Goal: Communication & Community: Answer question/provide support

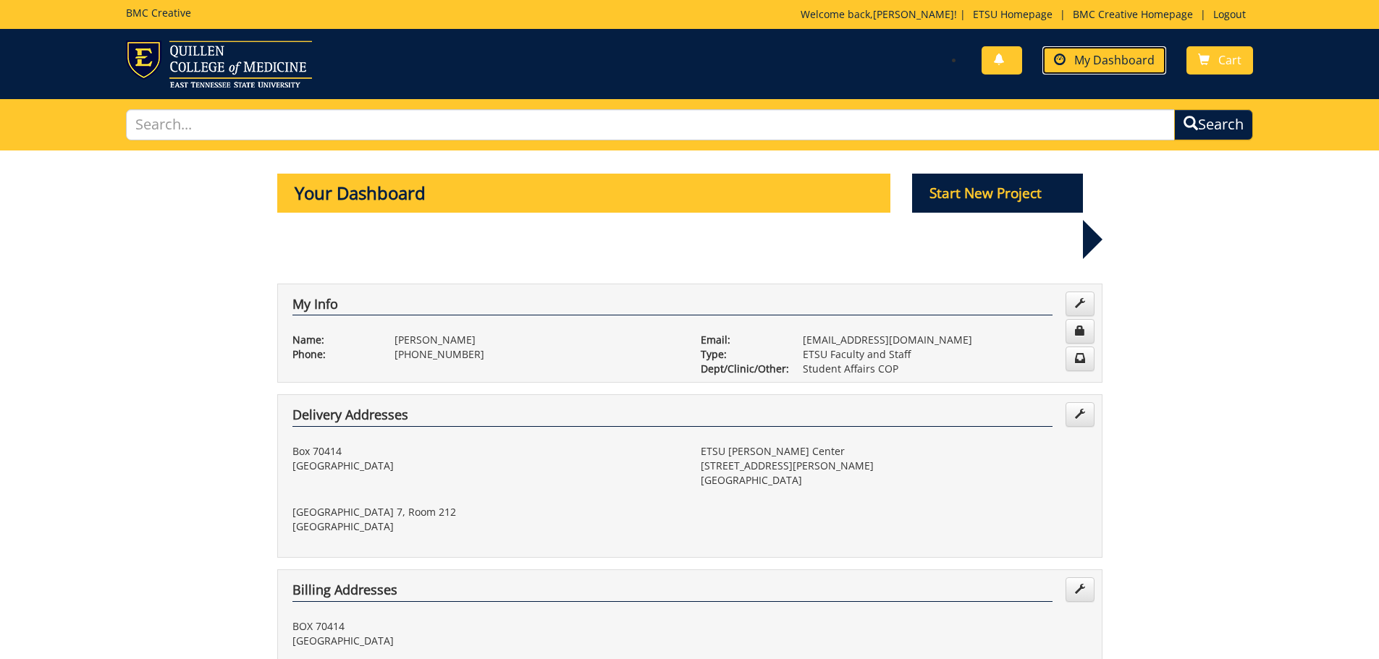
click at [1118, 51] on link "My Dashboard" at bounding box center [1104, 60] width 124 height 28
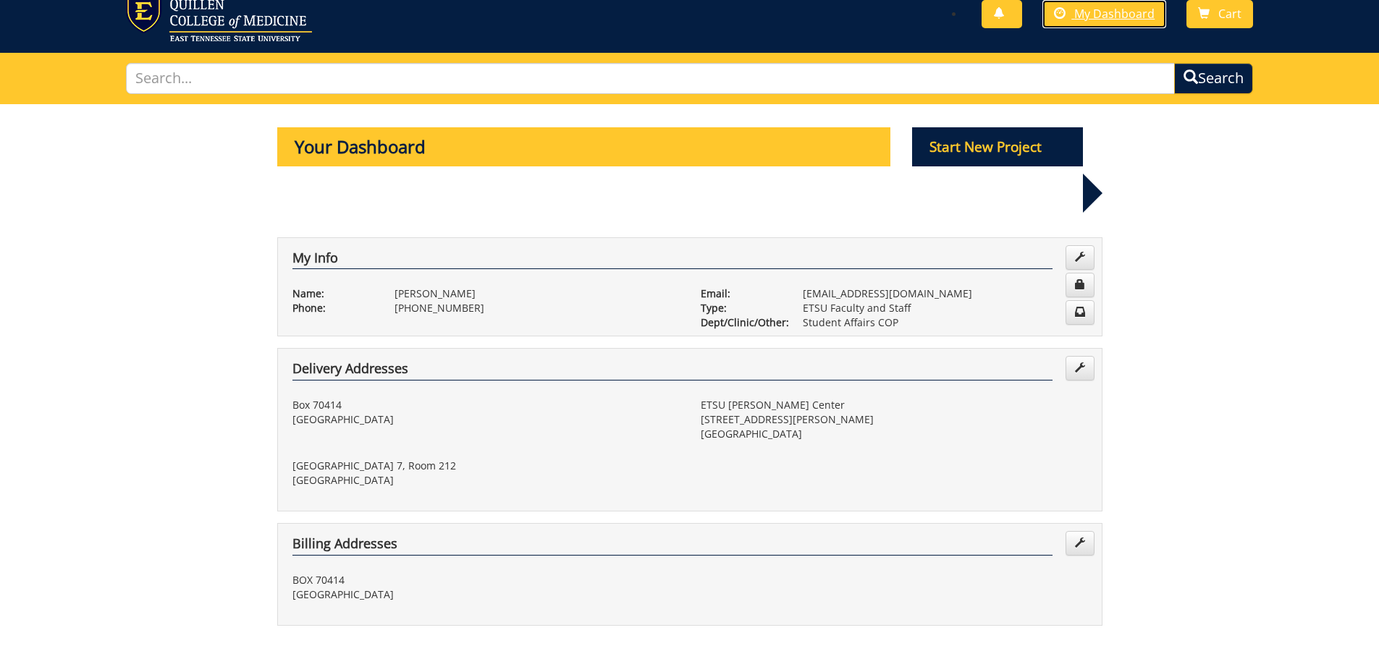
scroll to position [140, 0]
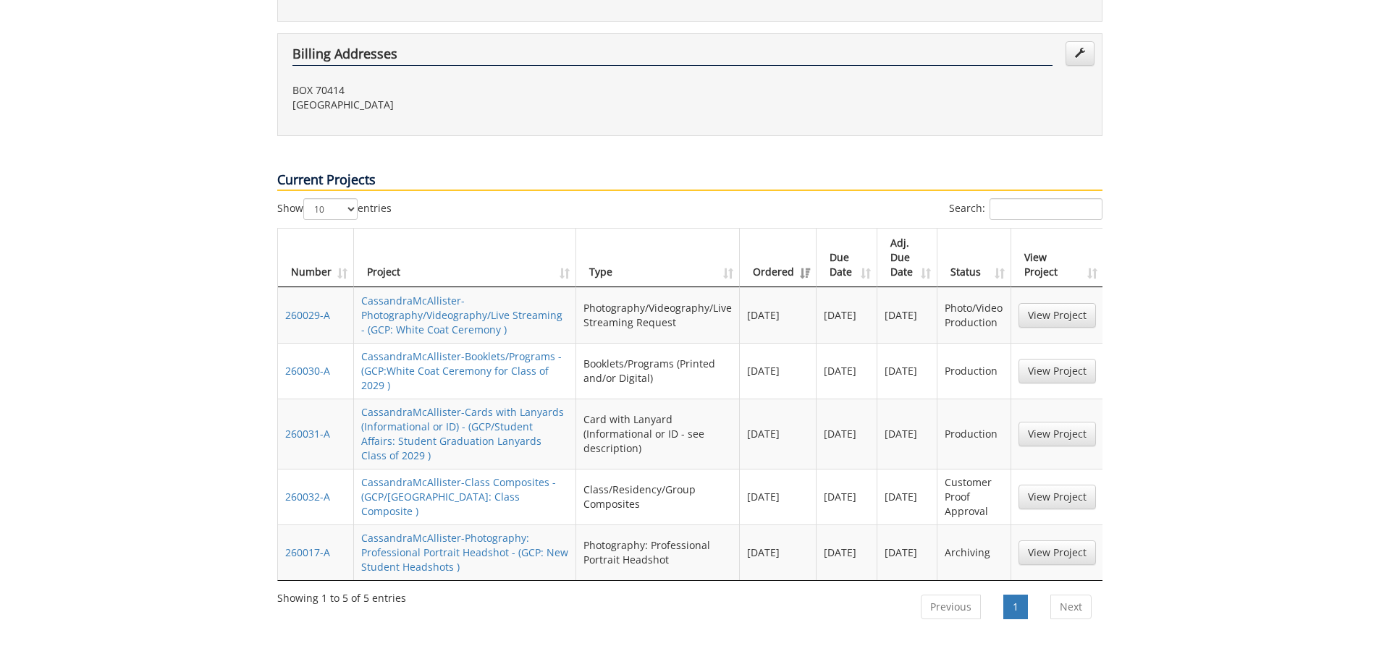
scroll to position [579, 0]
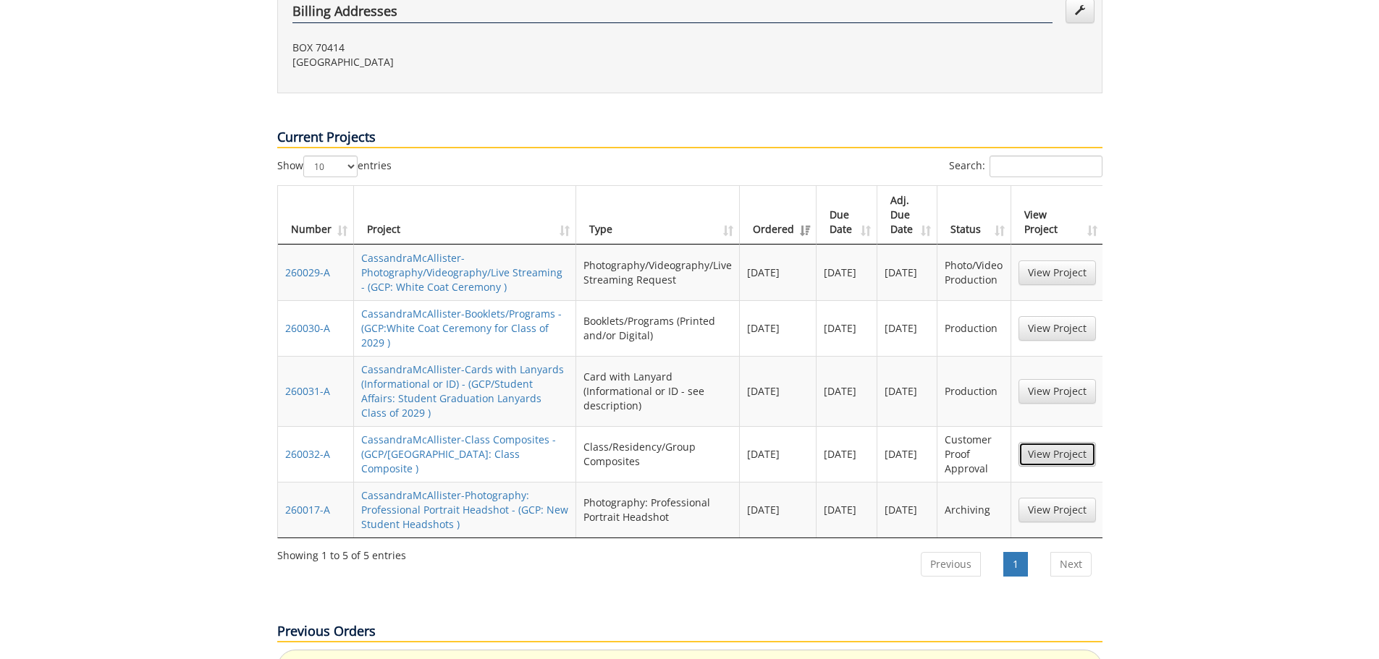
click at [1057, 442] on link "View Project" at bounding box center [1057, 454] width 77 height 25
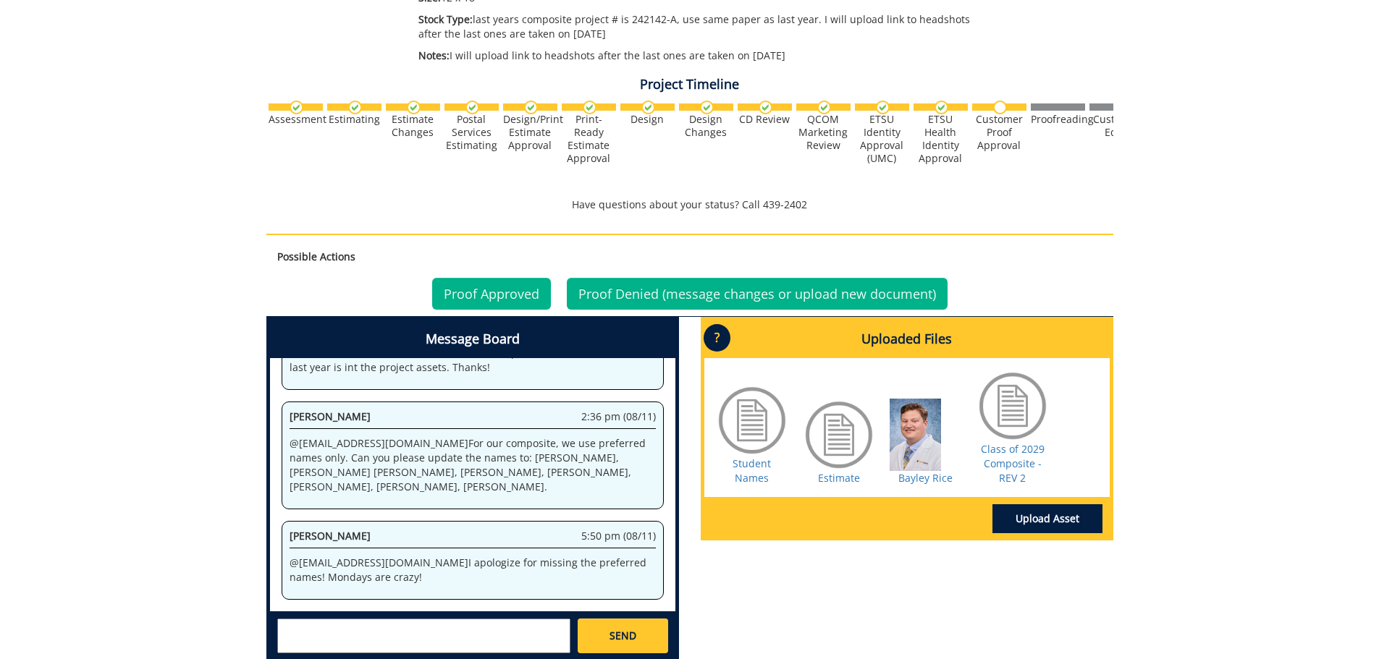
scroll to position [568, 0]
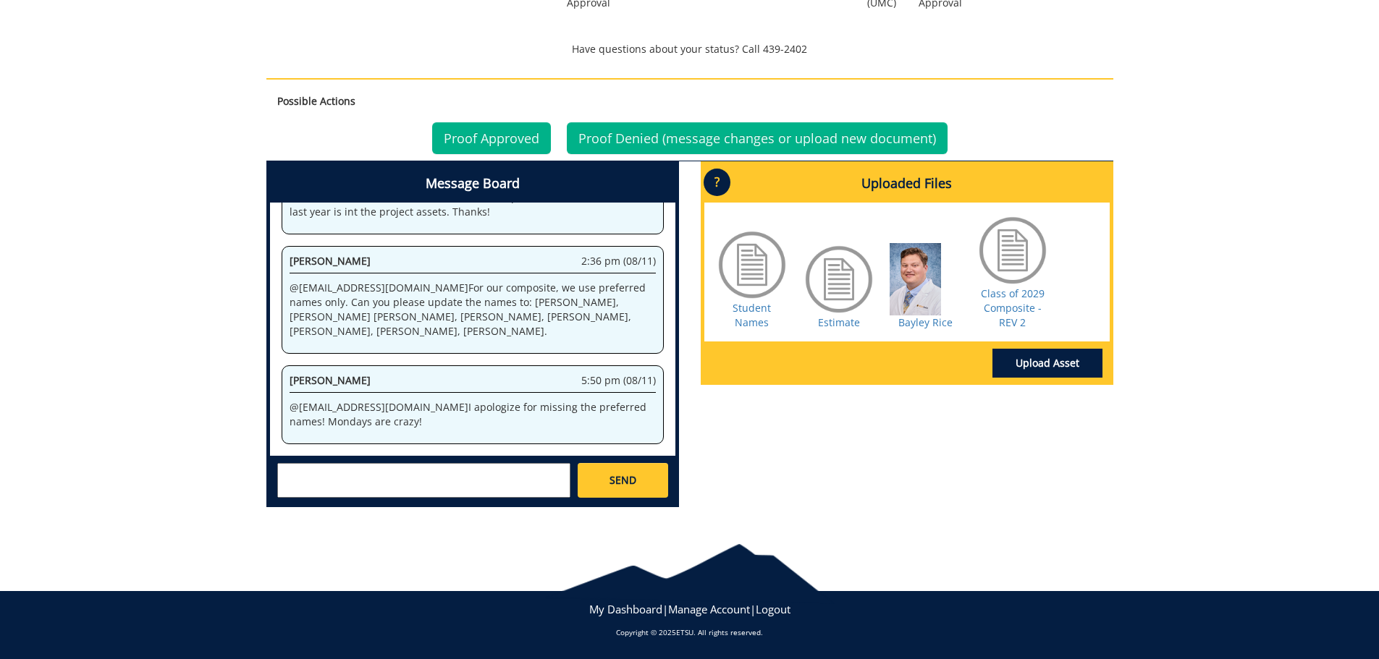
click at [375, 468] on textarea at bounding box center [423, 480] width 293 height 35
click at [342, 495] on strong "[PERSON_NAME]" at bounding box center [337, 493] width 81 height 14
click at [310, 491] on textarea "@aresam@etsu.edu no worries! this week has been A LOT. I do ahve a few" at bounding box center [423, 480] width 293 height 35
click at [377, 488] on textarea "@aresam@etsu.edu no worries! this week has been A LOT. I do have a few" at bounding box center [423, 480] width 293 height 35
click at [359, 490] on textarea "@aresam@etsu.edu no worries! this week has been A LOT. I do have a few udates:" at bounding box center [423, 480] width 293 height 35
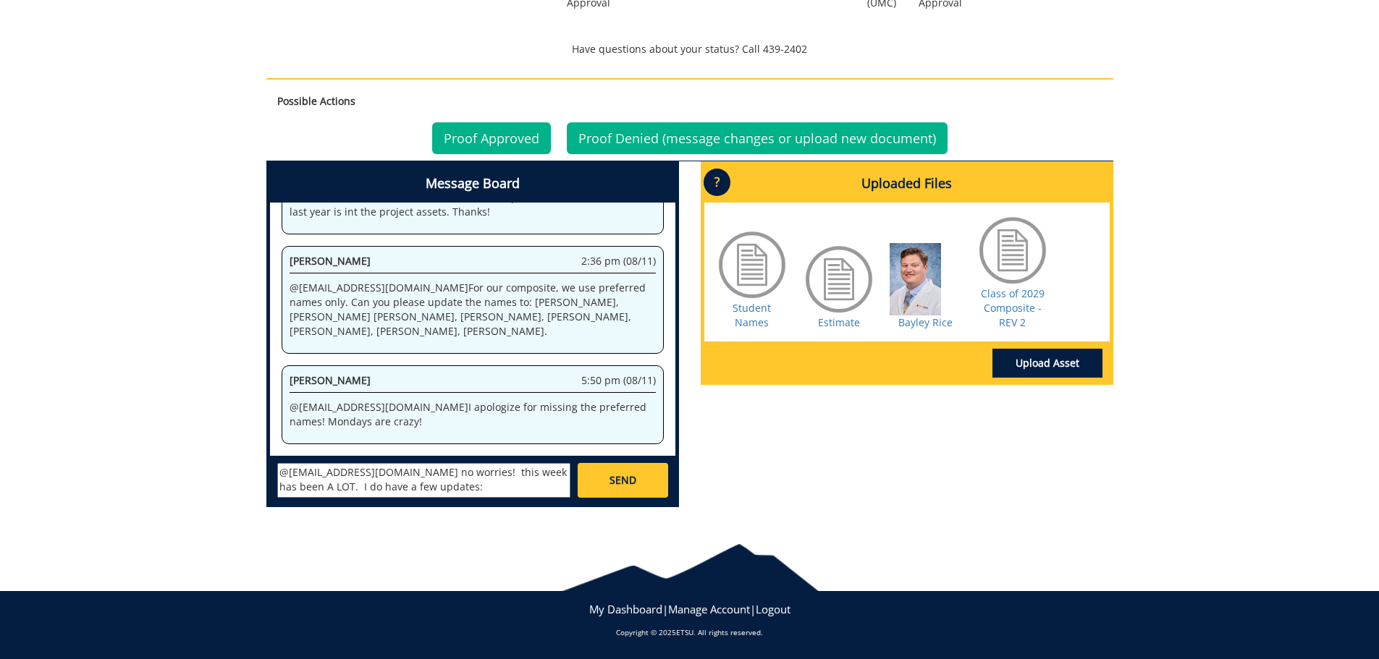
click at [412, 488] on textarea "@aresam@etsu.edu no worries! this week has been A LOT. I do have a few updates:" at bounding box center [423, 480] width 293 height 35
click at [409, 487] on textarea "@aresam@etsu.edu no worries! this week has been A LOT. I do have a few updates:…" at bounding box center [423, 480] width 293 height 35
click at [511, 489] on textarea "@aresam@etsu.edu no worries! this week has been A LOT. I do have a few updates:…" at bounding box center [423, 480] width 293 height 35
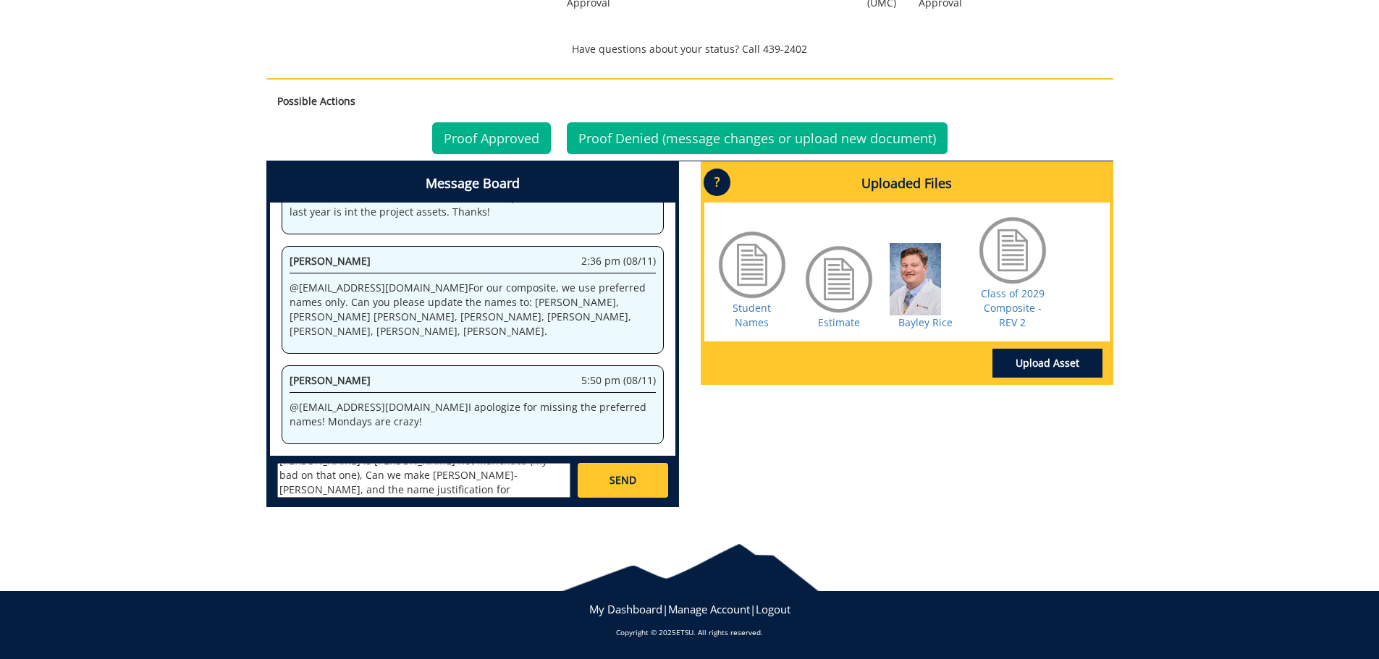
drag, startPoint x: 324, startPoint y: 493, endPoint x: 337, endPoint y: 490, distance: 13.3
click at [324, 493] on textarea "@aresam@etsu.edu no worries! this week has been A LOT. I do have a few updates:…" at bounding box center [423, 480] width 293 height 35
click at [523, 486] on textarea "@aresam@etsu.edu no worries! this week has been A LOT. I do have a few updates:…" at bounding box center [423, 480] width 293 height 35
type textarea "@aresam@etsu.edu no worries! this week has been A LOT. I do have a few updates:…"
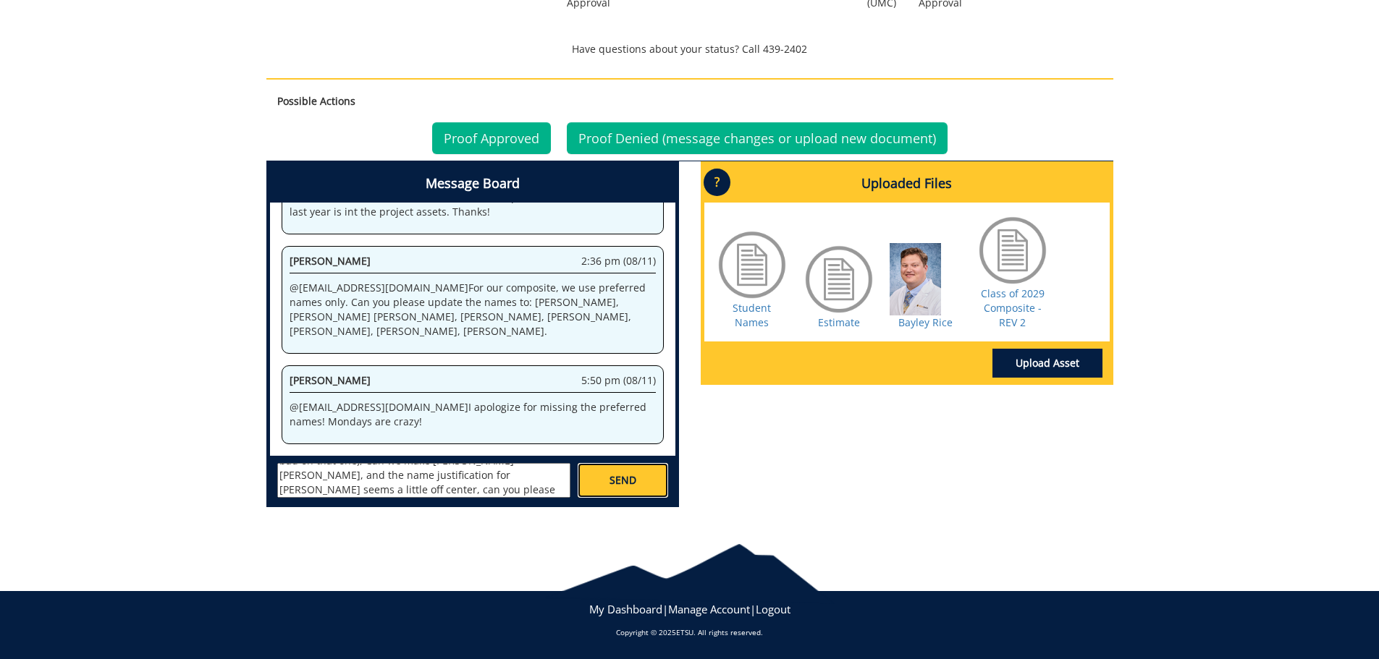
click at [612, 480] on span "SEND" at bounding box center [623, 480] width 27 height 14
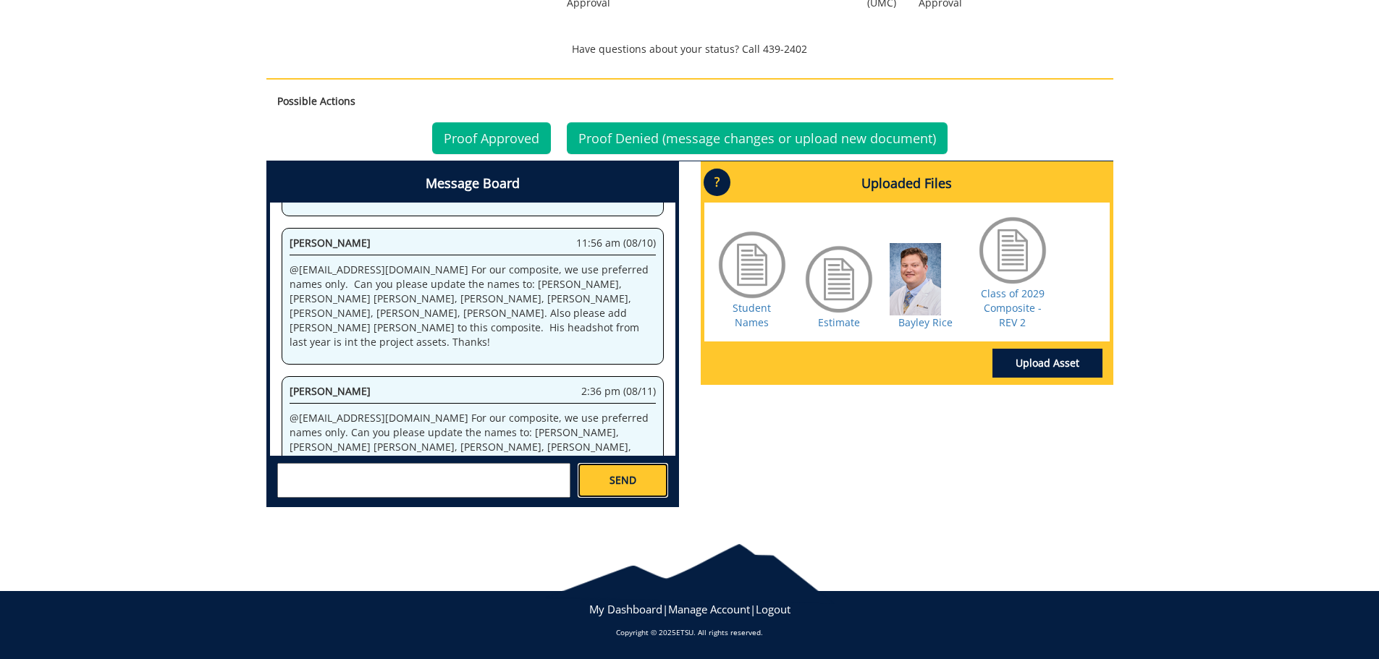
scroll to position [21414, 0]
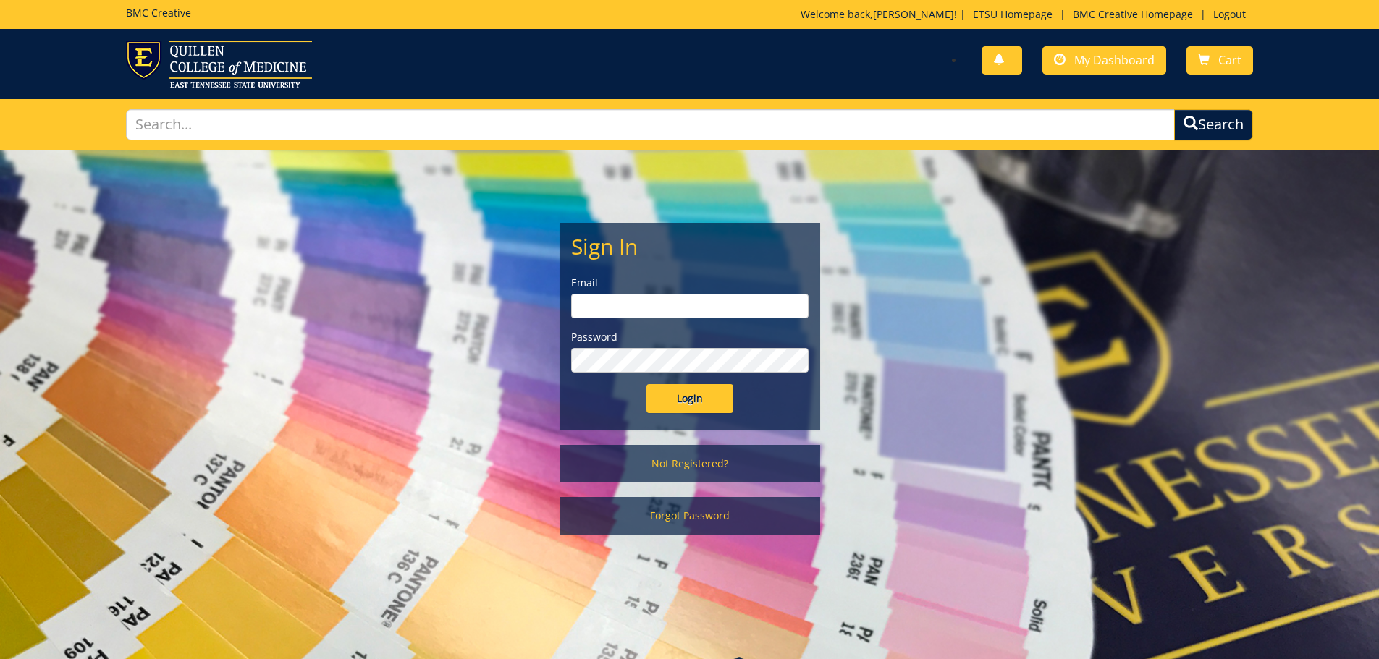
type input "[EMAIL_ADDRESS][DOMAIN_NAME]"
click at [698, 401] on input "Login" at bounding box center [689, 398] width 87 height 29
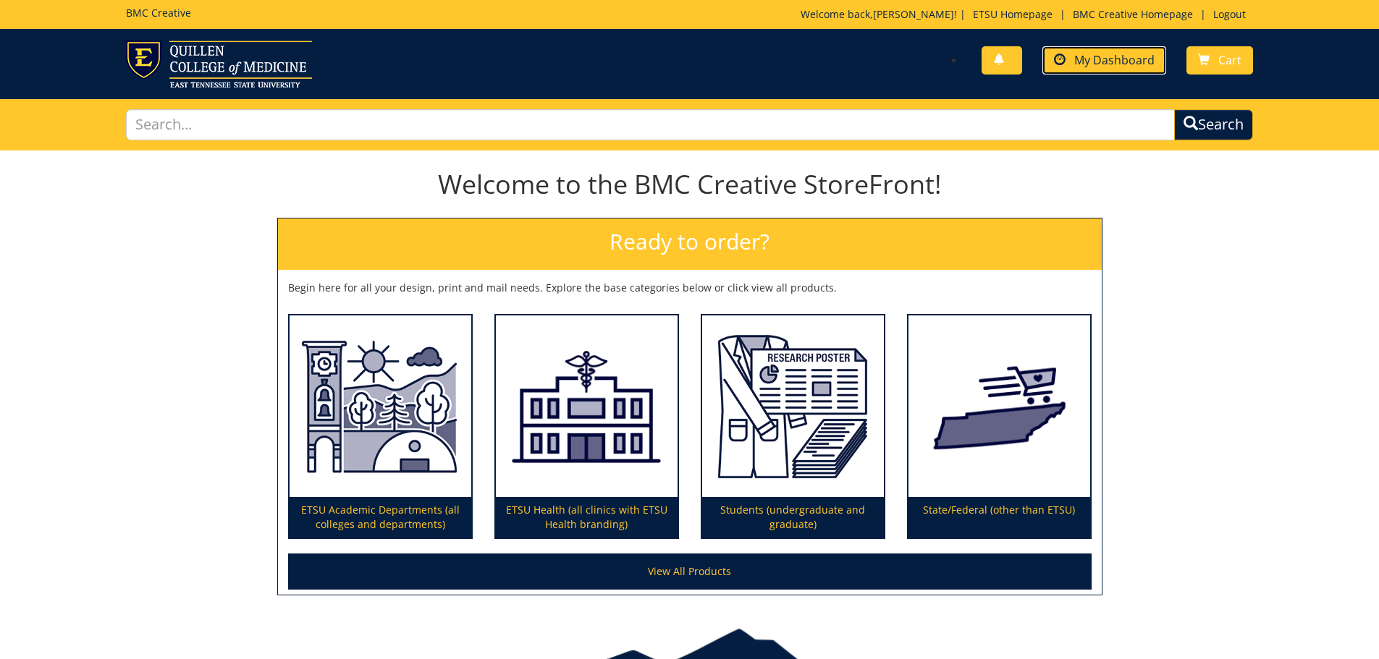
click at [1134, 61] on span "My Dashboard" at bounding box center [1114, 60] width 80 height 16
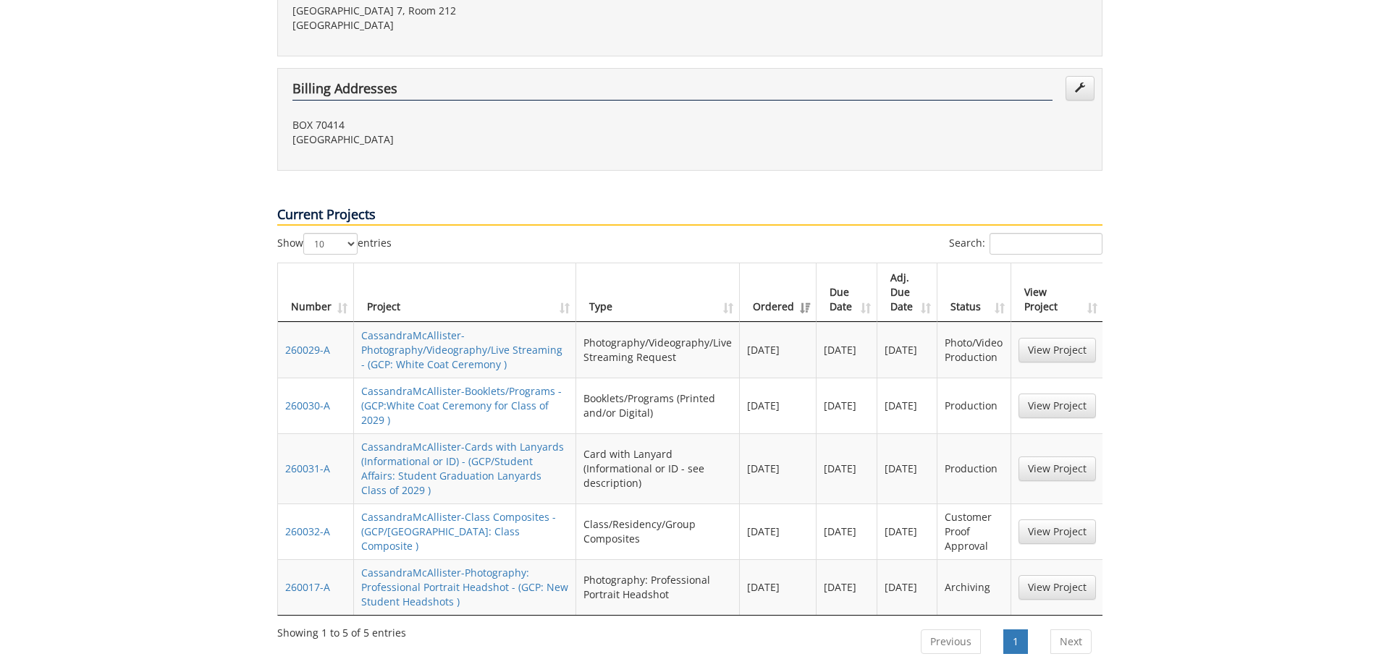
scroll to position [507, 0]
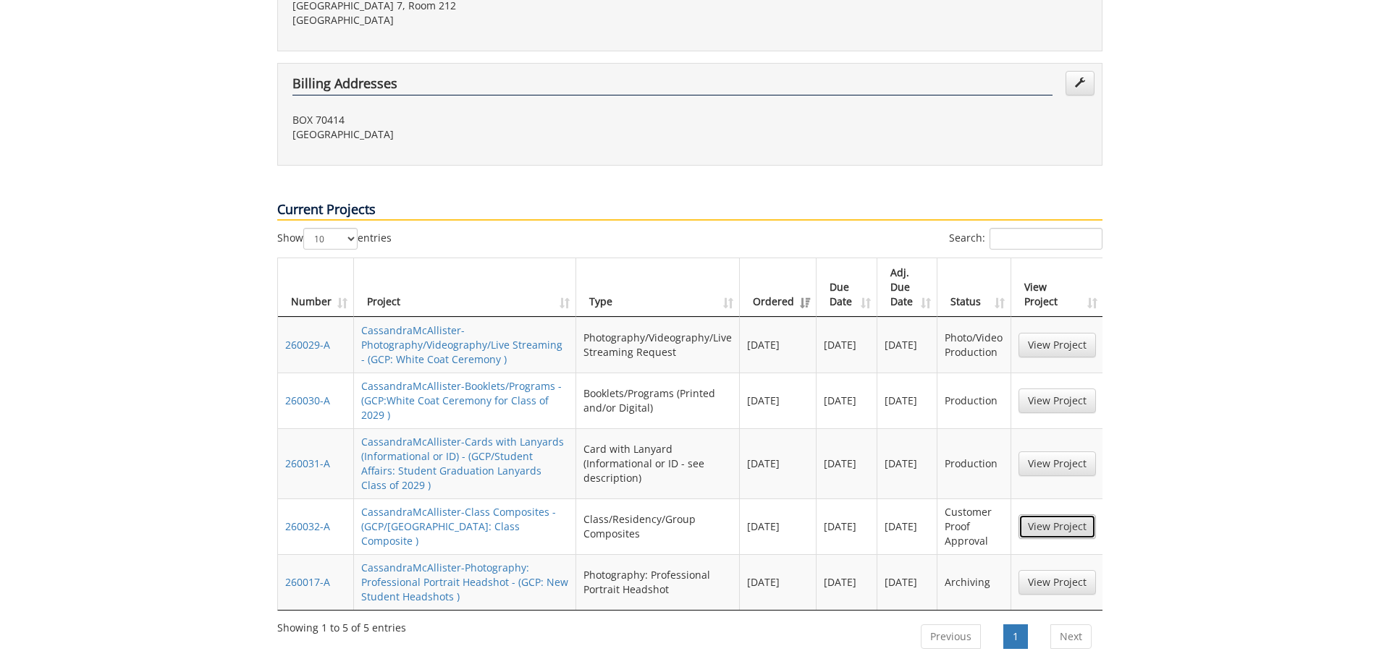
click at [1029, 515] on link "View Project" at bounding box center [1057, 527] width 77 height 25
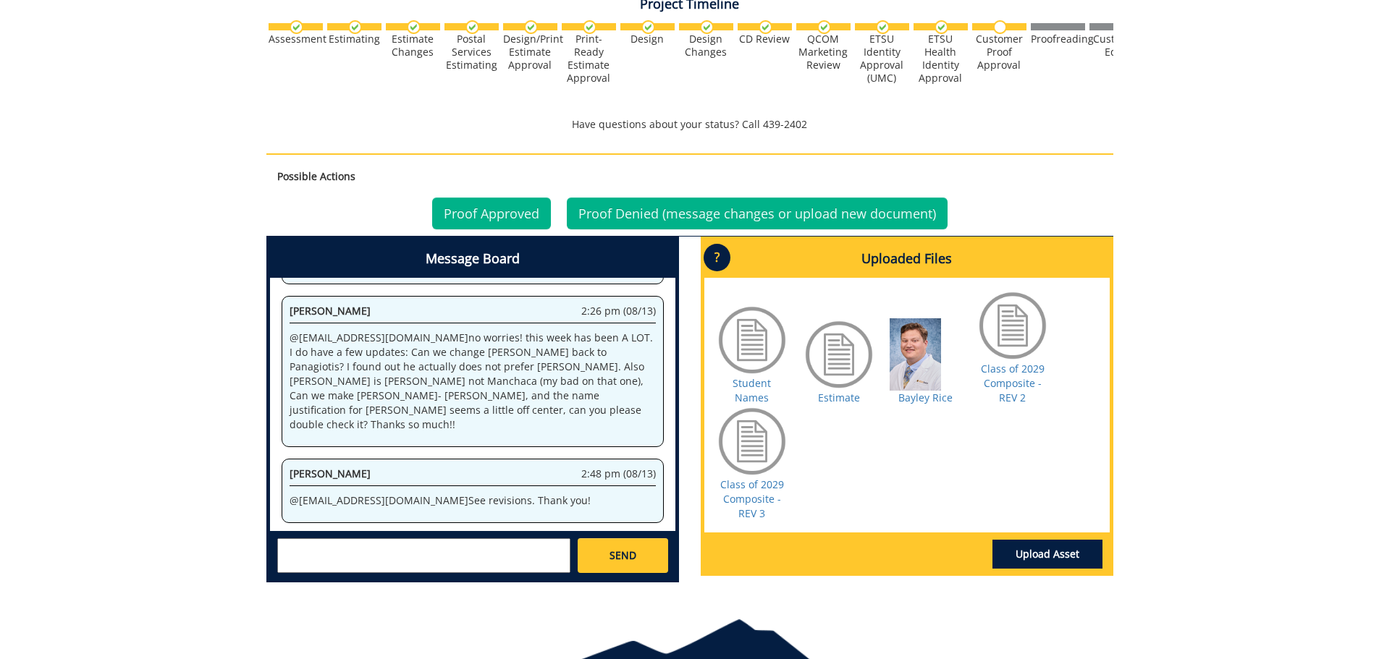
scroll to position [568, 0]
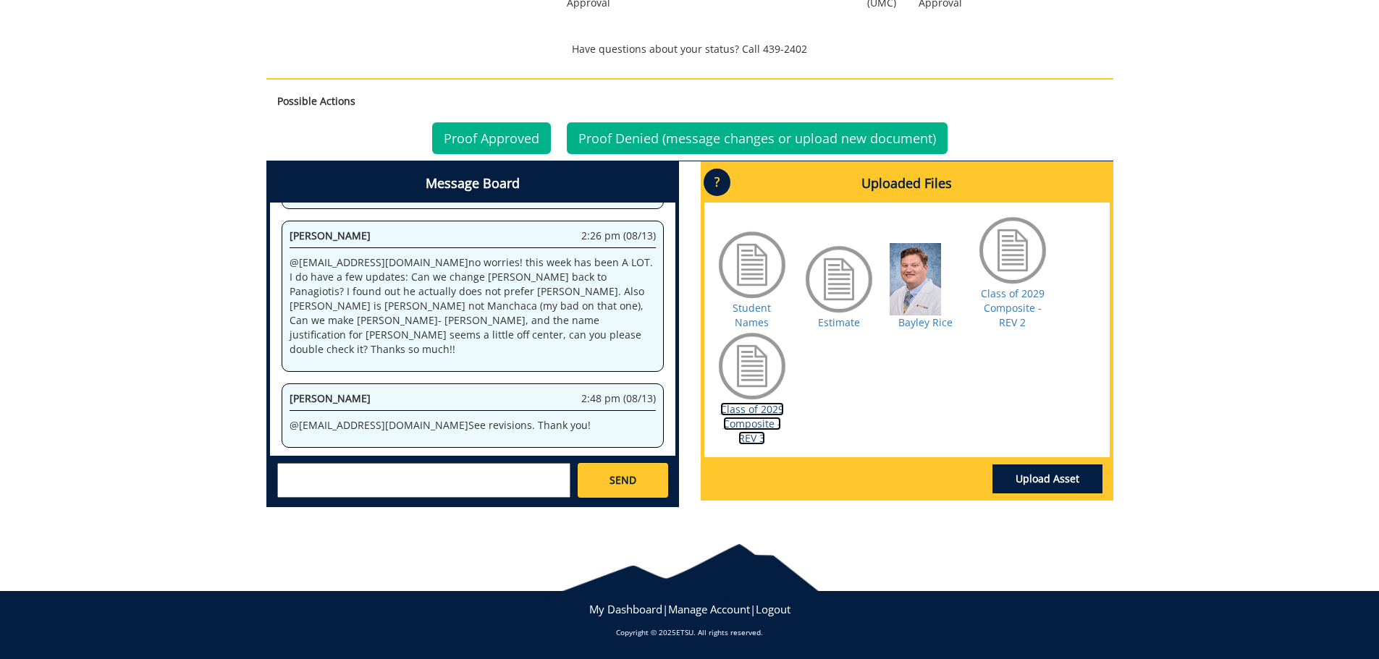
click at [756, 423] on link "Class of 2029 Composite - REV 3" at bounding box center [752, 423] width 64 height 43
